Goal: Transaction & Acquisition: Purchase product/service

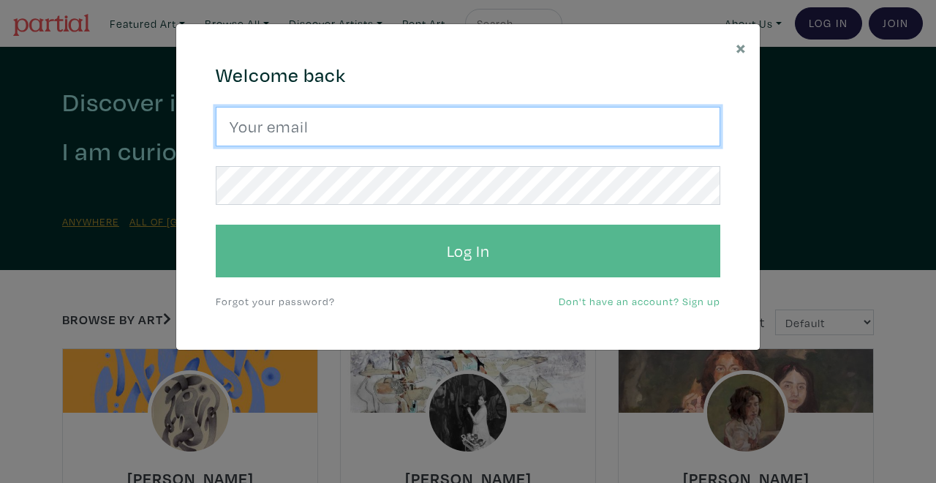
type input "[EMAIL_ADDRESS][DOMAIN_NAME]"
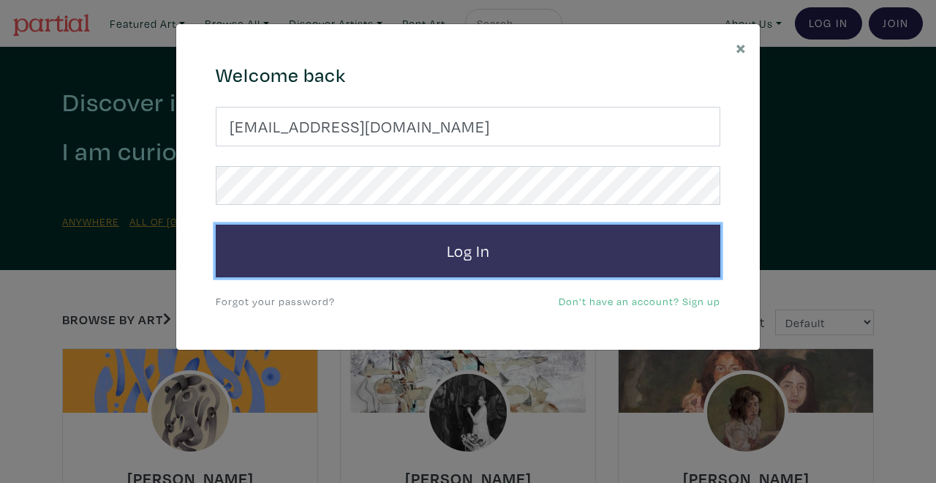
click at [467, 250] on button "Log In" at bounding box center [468, 251] width 505 height 53
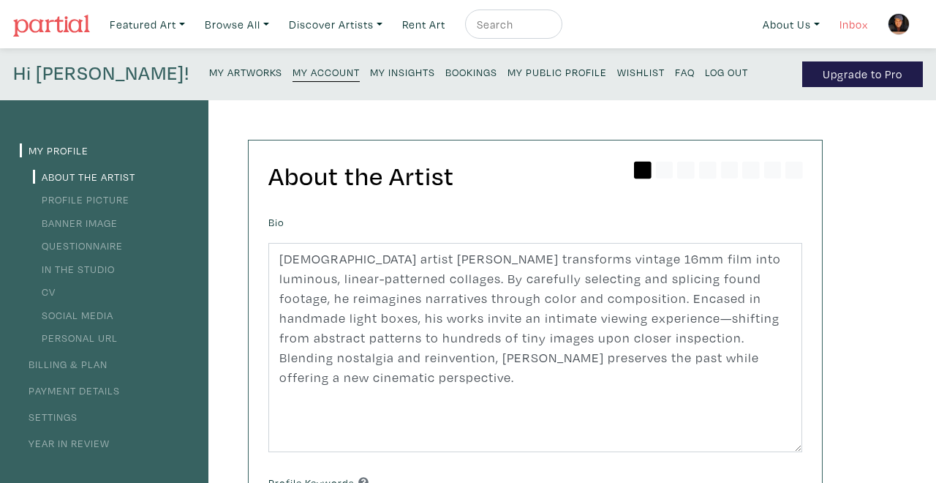
click at [854, 20] on link "Inbox" at bounding box center [854, 25] width 42 height 30
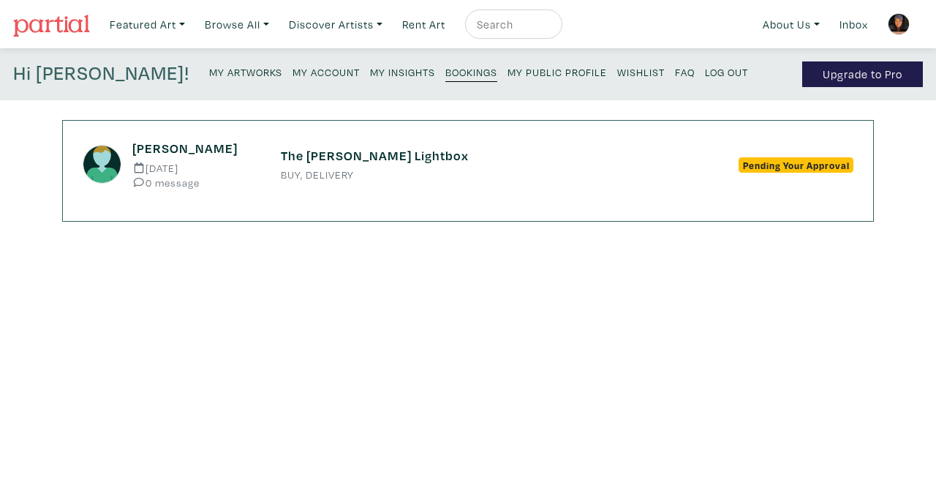
click at [370, 157] on h6 "The [PERSON_NAME] Lightbox" at bounding box center [468, 156] width 375 height 16
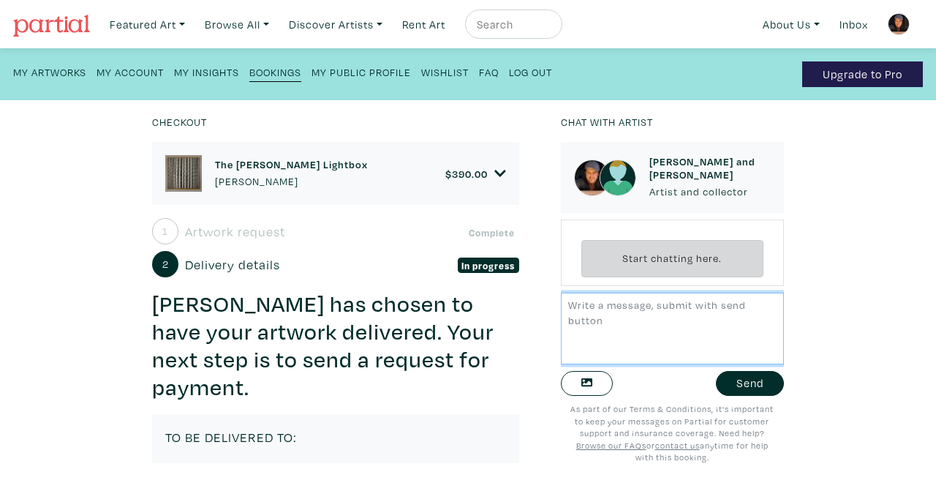
scroll to position [23, 0]
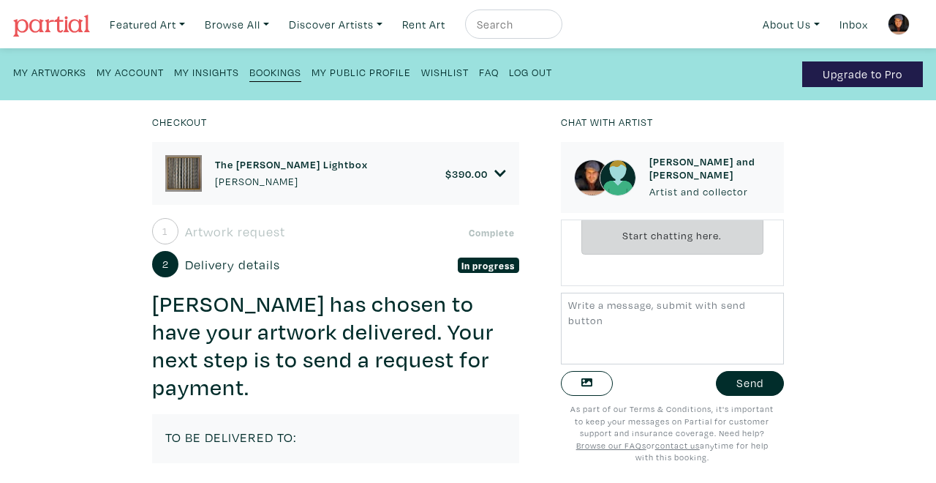
click at [118, 307] on div "Checkout The Brady Bunch Lightbox Hugo Cantin $ 390.00 • 2D Works • 16mm Film C…" at bounding box center [468, 291] width 980 height 383
click at [108, 290] on div "Checkout The Brady Bunch Lightbox Hugo Cantin $ 390.00 • 2D Works • 16mm Film C…" at bounding box center [468, 291] width 980 height 383
